Goal: Check status: Check status

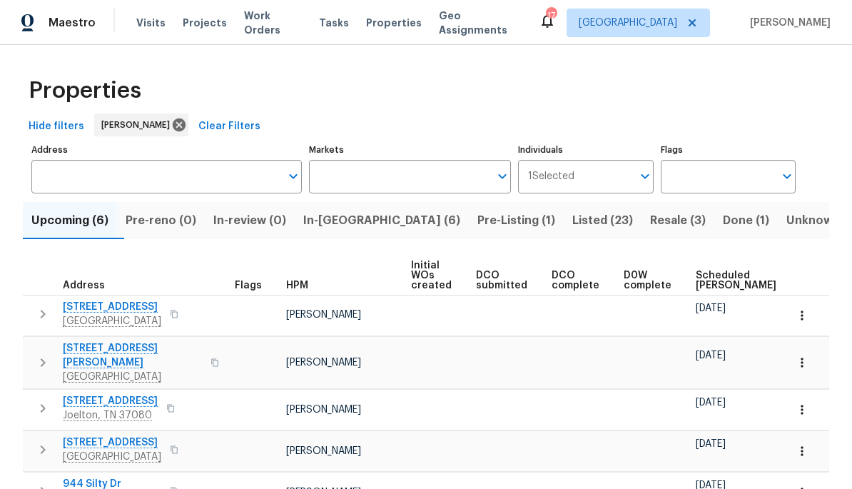
click at [359, 220] on span "In-[GEOGRAPHIC_DATA] (6)" at bounding box center [381, 221] width 157 height 20
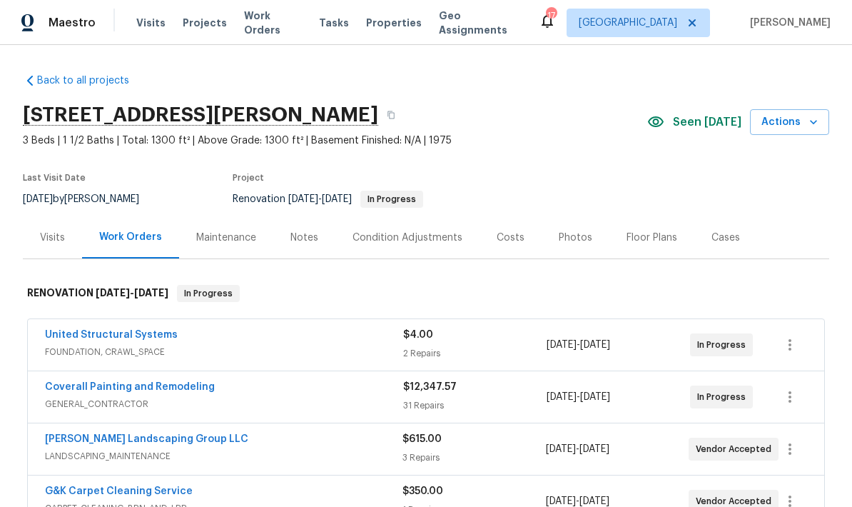
click at [151, 434] on link "Sandoval Landscaping Group LLC" at bounding box center [146, 439] width 203 height 10
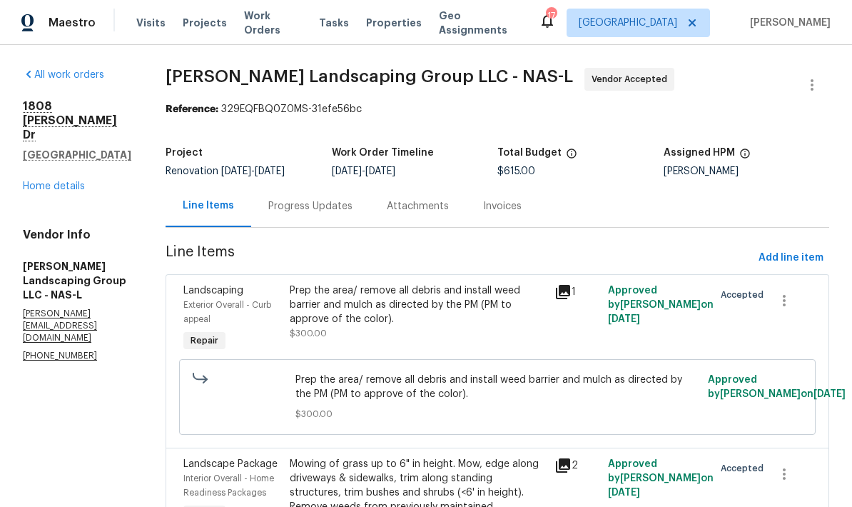
click at [348, 225] on div "Progress Updates" at bounding box center [310, 206] width 118 height 42
